Goal: Task Accomplishment & Management: Use online tool/utility

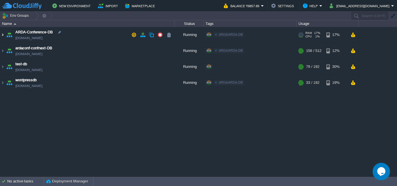
click at [4, 36] on img at bounding box center [2, 35] width 5 height 16
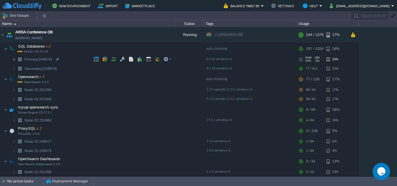
click at [15, 60] on img at bounding box center [13, 59] width 3 height 9
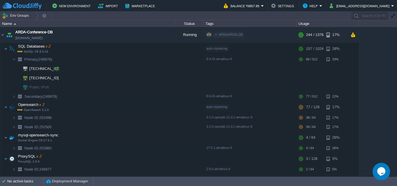
click at [58, 70] on div at bounding box center [57, 68] width 5 height 5
click at [61, 78] on div at bounding box center [61, 78] width 5 height 5
click at [15, 149] on img at bounding box center [13, 148] width 3 height 9
click at [57, 159] on div at bounding box center [57, 157] width 5 height 5
type input "[TECHNICAL_ID]"
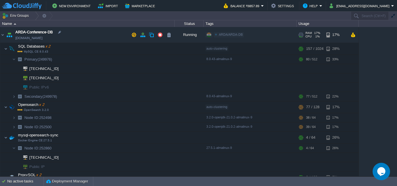
drag, startPoint x: 17, startPoint y: 39, endPoint x: 57, endPoint y: 38, distance: 40.2
click at [57, 38] on td "ARDA-Conference-DB [DOMAIN_NAME]" at bounding box center [87, 35] width 175 height 16
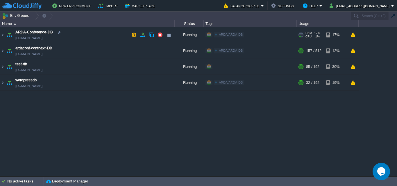
click at [42, 40] on span "[DOMAIN_NAME]" at bounding box center [28, 38] width 27 height 6
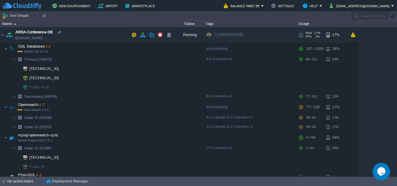
drag, startPoint x: 54, startPoint y: 40, endPoint x: 16, endPoint y: 38, distance: 38.5
click at [16, 38] on span "[DOMAIN_NAME]" at bounding box center [28, 38] width 27 height 6
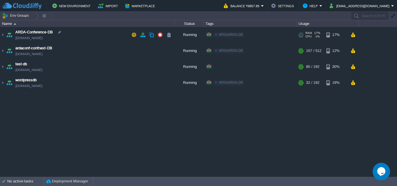
click at [16, 39] on span "[DOMAIN_NAME]" at bounding box center [28, 38] width 27 height 6
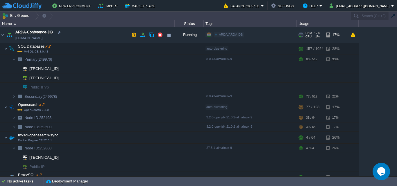
drag, startPoint x: 15, startPoint y: 38, endPoint x: 60, endPoint y: 38, distance: 44.2
click at [60, 38] on td "ARDA-Conference-DB [DOMAIN_NAME]" at bounding box center [87, 35] width 175 height 16
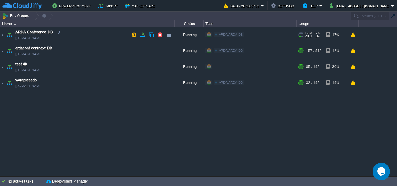
drag, startPoint x: 55, startPoint y: 39, endPoint x: 16, endPoint y: 39, distance: 38.4
click at [16, 39] on span "[DOMAIN_NAME]" at bounding box center [28, 38] width 27 height 6
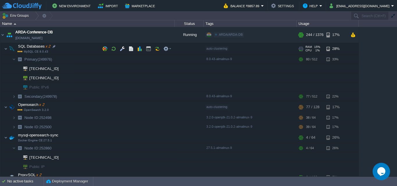
copy span "[DOMAIN_NAME]"
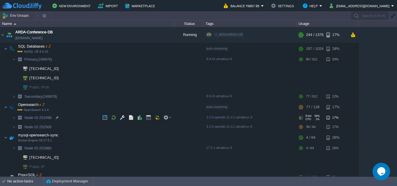
scroll to position [58, 0]
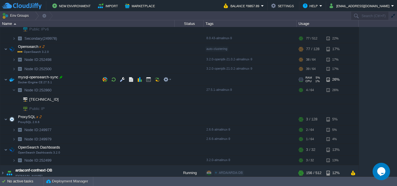
click at [60, 78] on div at bounding box center [60, 77] width 5 height 5
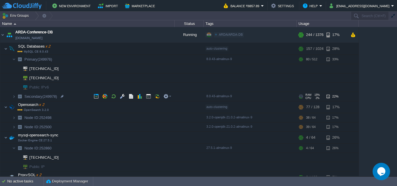
click at [12, 96] on img at bounding box center [8, 94] width 8 height 5
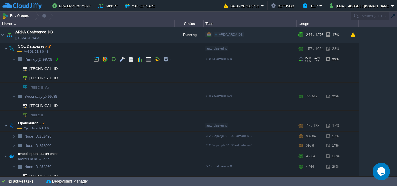
click at [57, 58] on div at bounding box center [57, 59] width 5 height 5
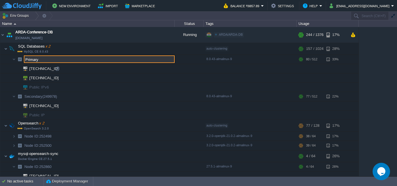
click at [12, 70] on span at bounding box center [7, 69] width 15 height 4
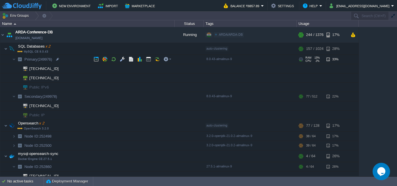
click at [42, 59] on span "(249976)" at bounding box center [45, 59] width 15 height 4
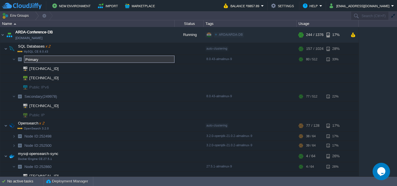
click at [42, 59] on input "Primary" at bounding box center [99, 60] width 151 height 8
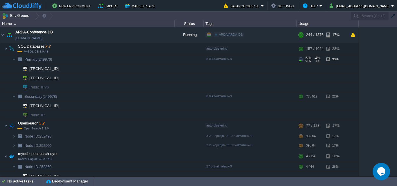
click at [6, 64] on td "Primary (249976)" at bounding box center [87, 59] width 175 height 9
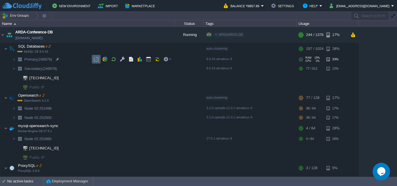
click at [95, 63] on td at bounding box center [96, 59] width 9 height 9
click at [15, 61] on img at bounding box center [13, 59] width 3 height 9
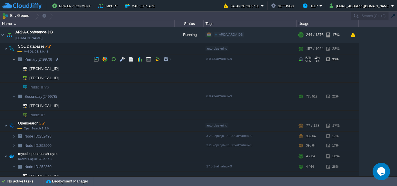
click at [15, 61] on img at bounding box center [13, 59] width 3 height 9
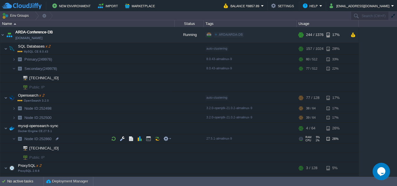
click at [44, 139] on span "Node ID: 252860" at bounding box center [38, 139] width 29 height 5
click at [58, 150] on div at bounding box center [57, 148] width 5 height 5
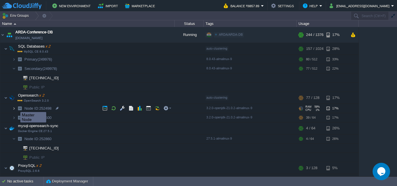
click at [15, 107] on img at bounding box center [13, 108] width 3 height 9
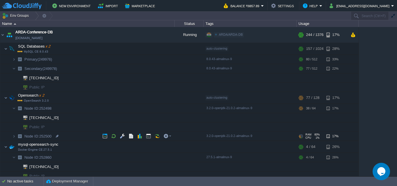
click at [16, 138] on img at bounding box center [20, 136] width 8 height 9
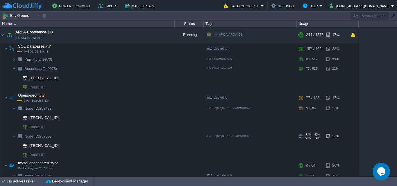
click at [16, 138] on img at bounding box center [20, 136] width 8 height 9
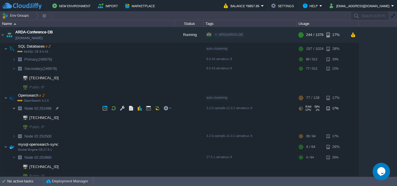
click at [14, 110] on img at bounding box center [13, 108] width 3 height 9
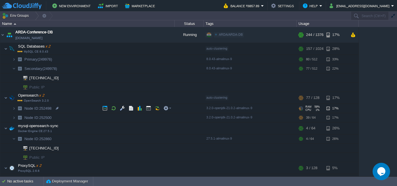
click at [42, 108] on span "Node ID: 252498" at bounding box center [38, 108] width 29 height 5
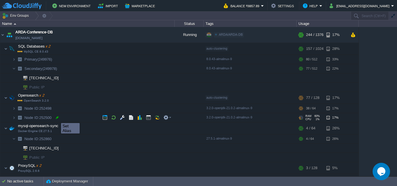
click at [57, 118] on div at bounding box center [57, 117] width 5 height 5
click at [14, 117] on img at bounding box center [13, 117] width 3 height 9
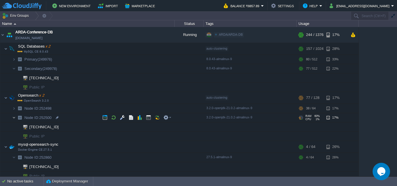
click at [14, 117] on img at bounding box center [13, 117] width 3 height 9
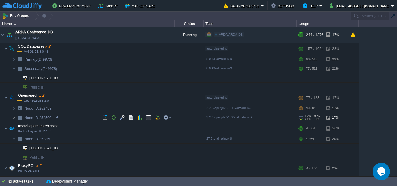
click at [14, 118] on img at bounding box center [13, 117] width 3 height 9
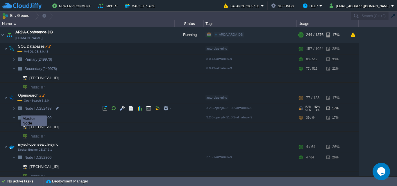
click at [17, 111] on img at bounding box center [20, 108] width 8 height 9
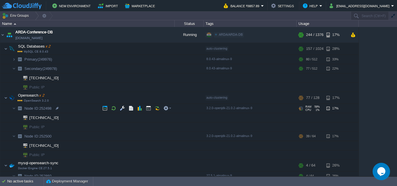
click at [44, 109] on span "Node ID: 252498" at bounding box center [38, 108] width 29 height 5
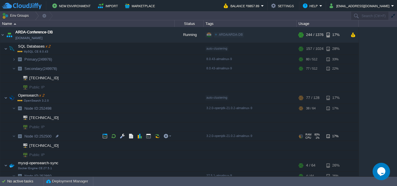
click at [49, 138] on span "Node ID: 252500" at bounding box center [38, 136] width 29 height 5
type input "252500"
click at [60, 118] on div at bounding box center [59, 117] width 5 height 5
click at [58, 148] on div at bounding box center [57, 145] width 5 height 5
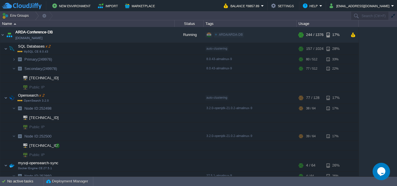
type input "[TECHNICAL_ID]"
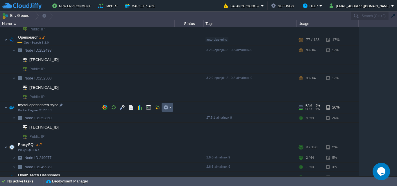
click at [166, 108] on button "button" at bounding box center [165, 107] width 5 height 5
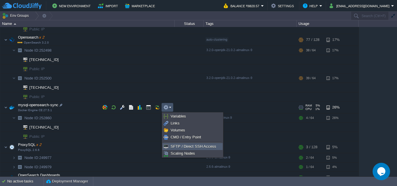
click at [180, 147] on span "SFTP / Direct SSH Access" at bounding box center [194, 147] width 46 height 4
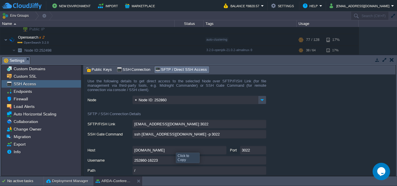
click at [220, 153] on input "[DOMAIN_NAME]" at bounding box center [180, 150] width 94 height 8
click at [252, 153] on input "3022" at bounding box center [253, 150] width 26 height 8
click at [180, 161] on input "252860-16223" at bounding box center [200, 161] width 134 height 8
type textarea "252860-16223"
click at [395, 59] on td at bounding box center [391, 59] width 7 height 7
